Goal: Find specific page/section: Find specific page/section

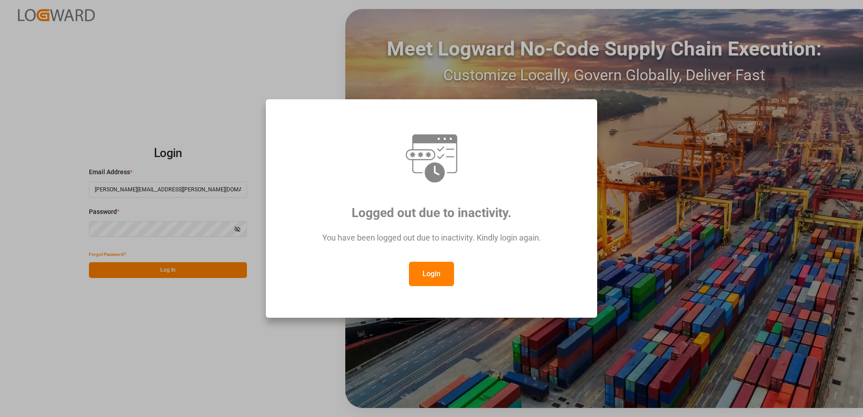
click at [431, 270] on button "Login" at bounding box center [431, 274] width 45 height 24
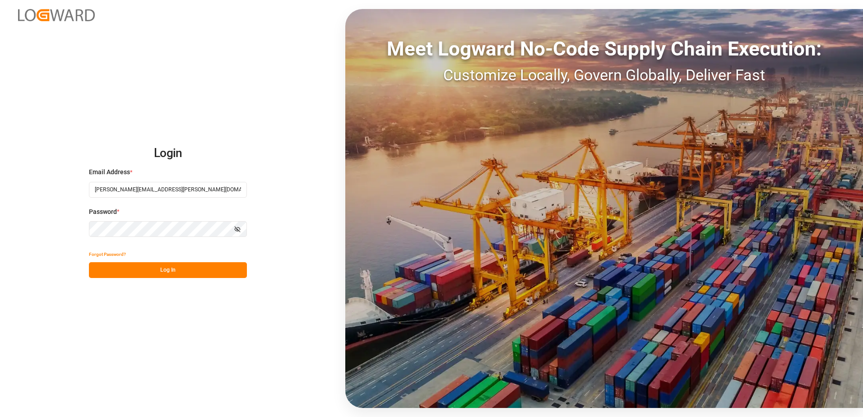
click at [155, 261] on div "Forgot Password?" at bounding box center [168, 255] width 158 height 16
click at [157, 270] on button "Log In" at bounding box center [168, 270] width 158 height 16
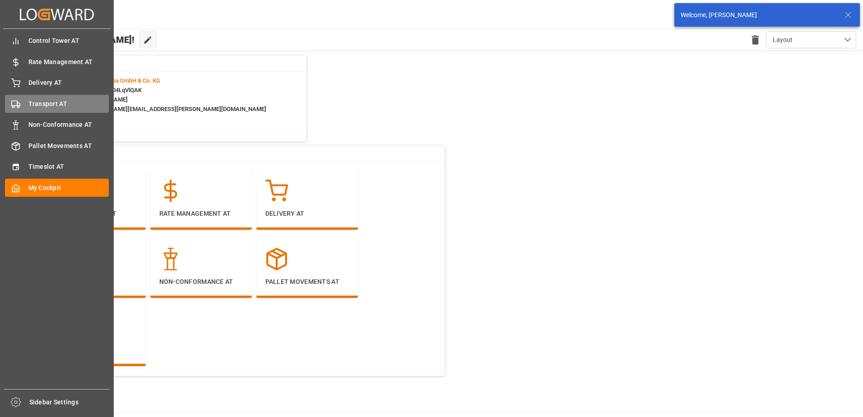
click at [25, 99] on div "Transport AT Transport AT" at bounding box center [57, 104] width 104 height 18
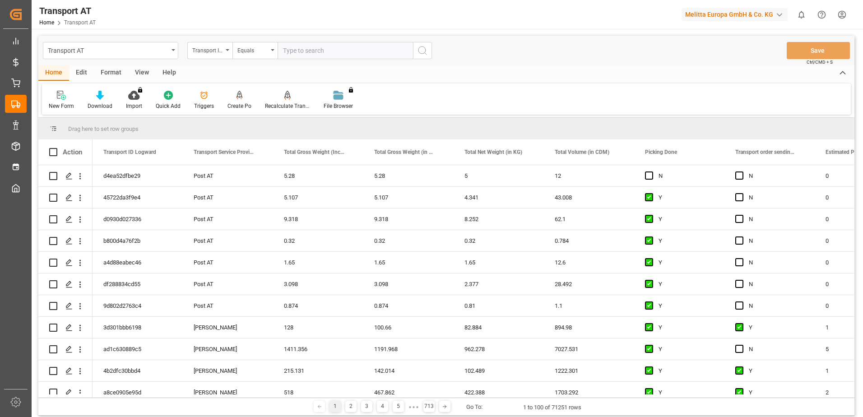
click at [225, 51] on div "Transport ID Logward" at bounding box center [209, 50] width 45 height 17
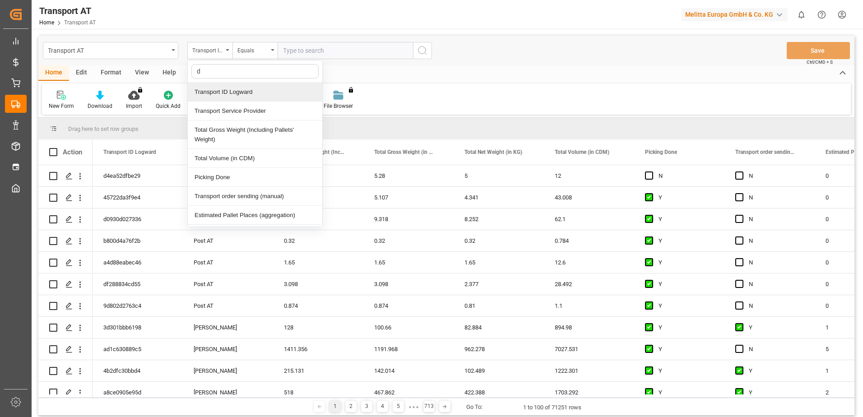
type input "do"
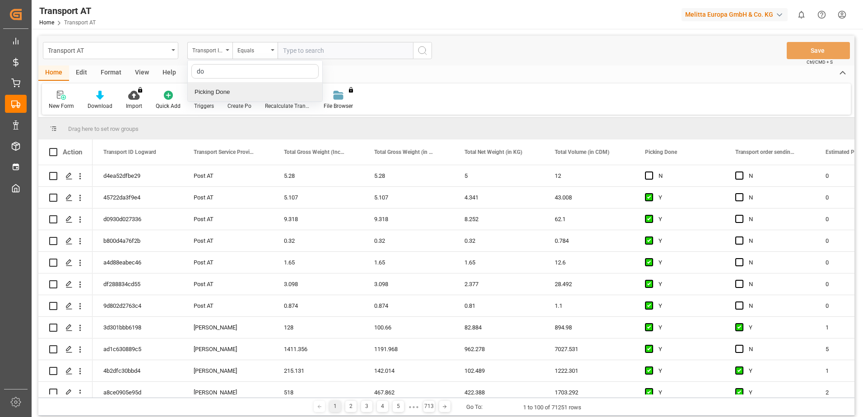
click at [228, 92] on div "Picking Done" at bounding box center [255, 92] width 135 height 19
click at [311, 52] on input "text" at bounding box center [345, 50] width 135 height 17
type input "Y"
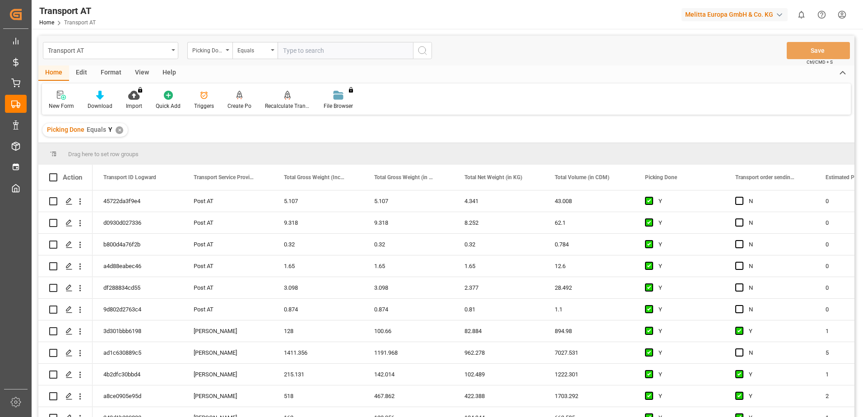
click at [228, 51] on icon "open menu" at bounding box center [228, 50] width 4 height 2
type input "manu"
click at [236, 93] on div "Transport order sending (manual)" at bounding box center [255, 92] width 135 height 19
click at [322, 52] on input "text" at bounding box center [345, 50] width 135 height 17
type input "N"
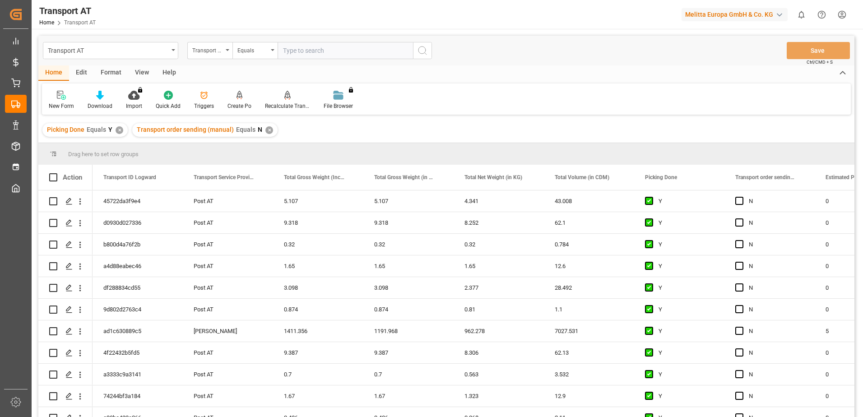
click at [226, 52] on div "Transport order sending (manual)" at bounding box center [209, 50] width 45 height 17
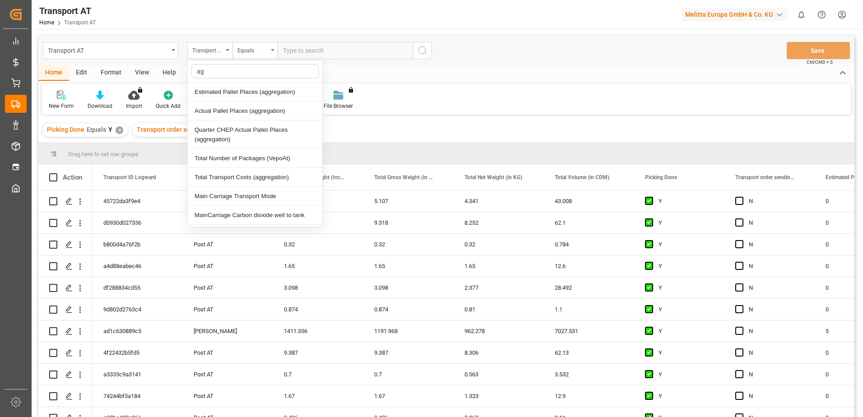
type input "agg"
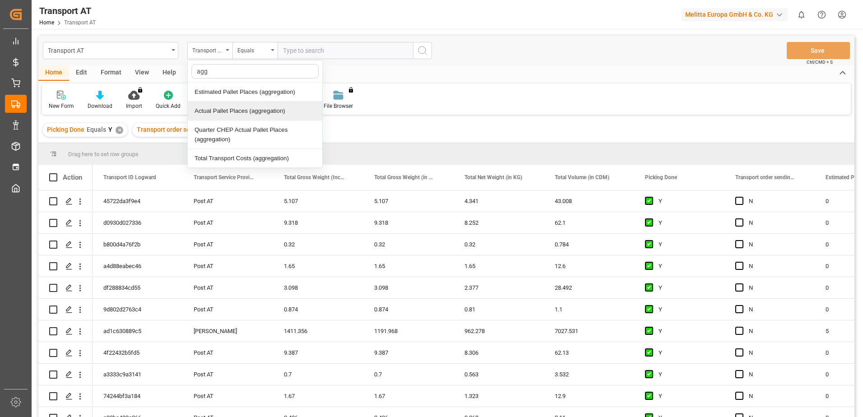
click at [227, 112] on div "Actual Pallet Places (aggregation)" at bounding box center [255, 111] width 135 height 19
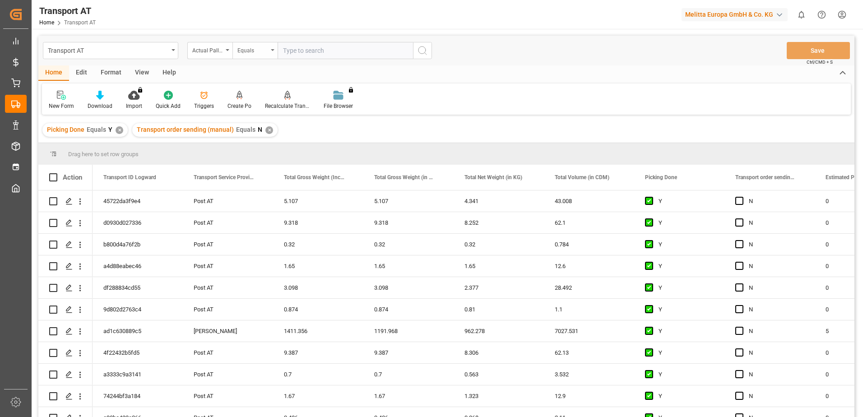
click at [266, 53] on div "Equals" at bounding box center [253, 49] width 31 height 10
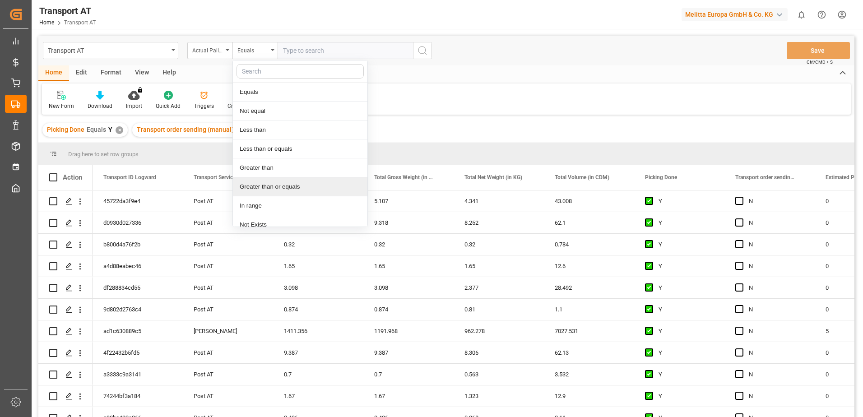
click at [278, 186] on div "Greater than or equals" at bounding box center [300, 186] width 135 height 19
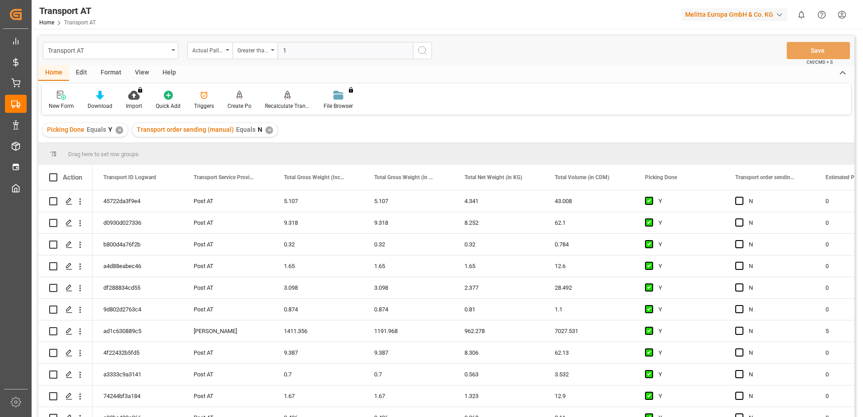
type input "1"
click at [422, 52] on icon "search button" at bounding box center [422, 50] width 11 height 11
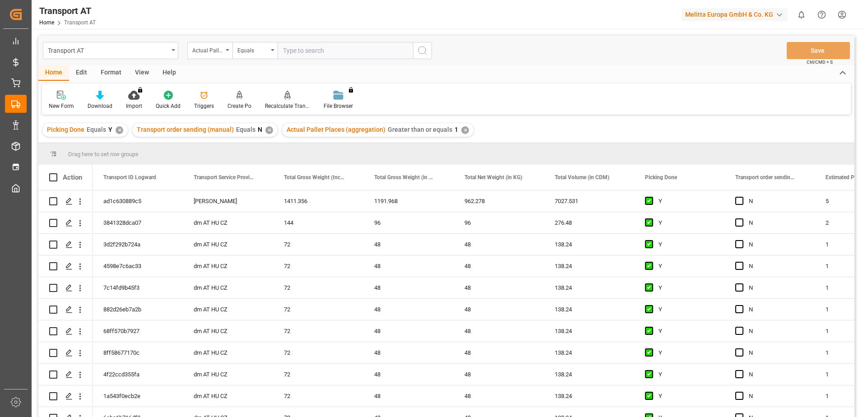
click at [140, 71] on div "View" at bounding box center [142, 72] width 28 height 15
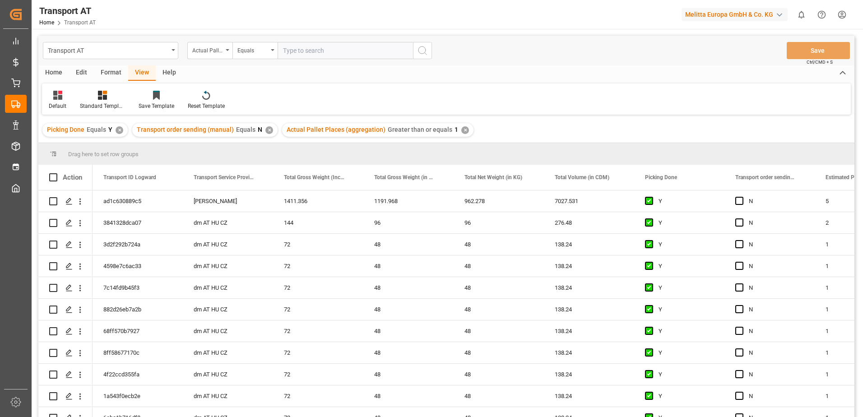
drag, startPoint x: 59, startPoint y: 103, endPoint x: 61, endPoint y: 111, distance: 7.8
click at [59, 104] on div "Default" at bounding box center [58, 106] width 18 height 8
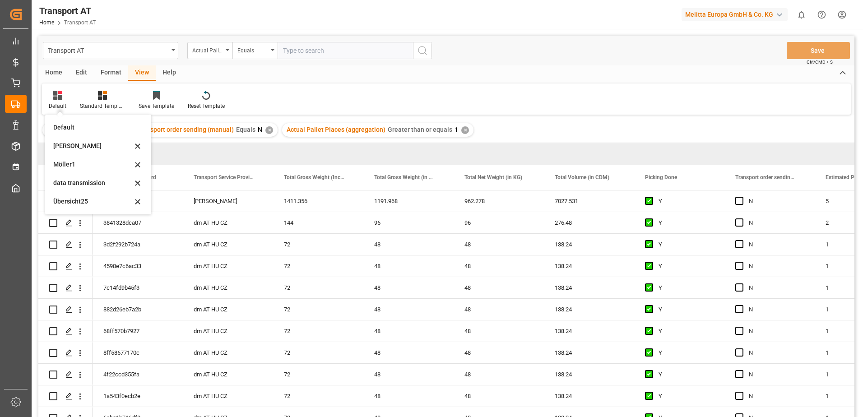
click at [79, 185] on div "data transmission" at bounding box center [92, 182] width 79 height 9
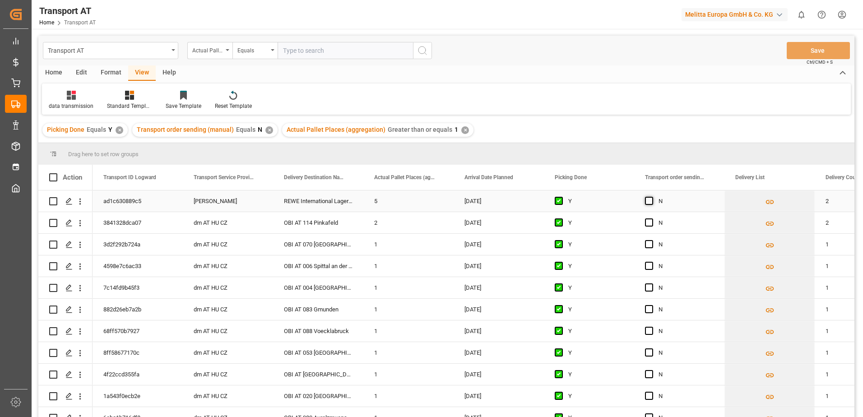
click at [649, 201] on span "Press SPACE to select this row." at bounding box center [649, 201] width 8 height 8
click at [652, 197] on input "Press SPACE to select this row." at bounding box center [652, 197] width 0 height 0
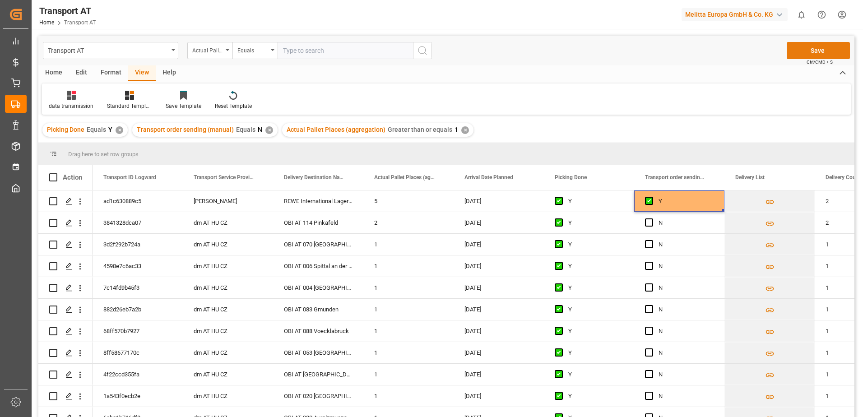
click at [820, 49] on button "Save" at bounding box center [818, 50] width 63 height 17
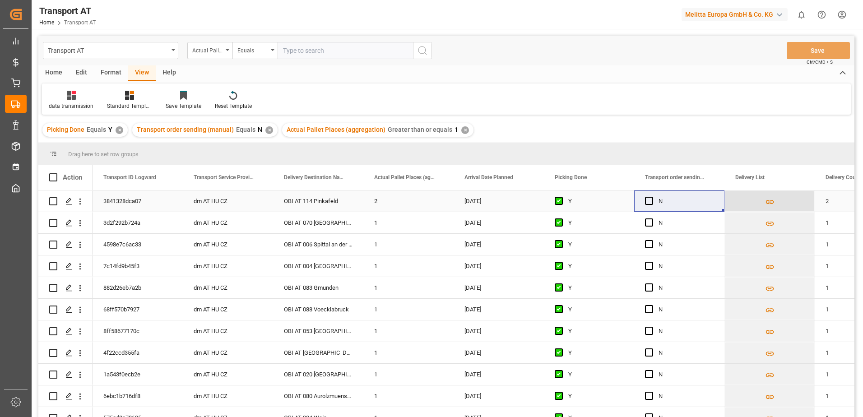
click at [769, 203] on icon "Press SPACE to select this row." at bounding box center [769, 201] width 9 height 9
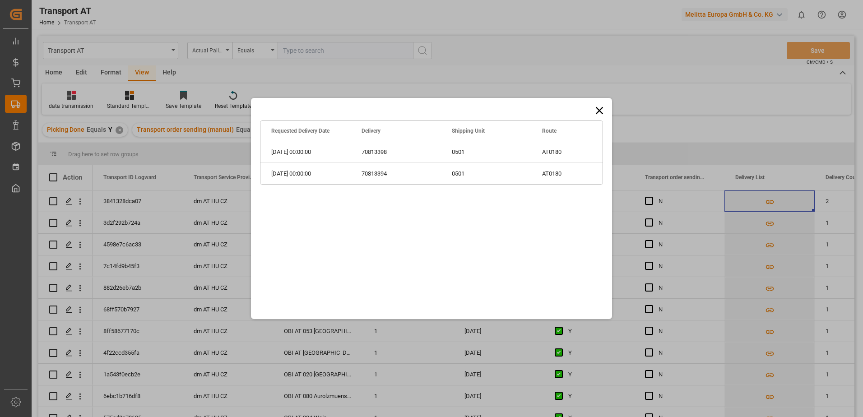
click at [597, 109] on icon at bounding box center [599, 110] width 13 height 13
